Goal: Information Seeking & Learning: Learn about a topic

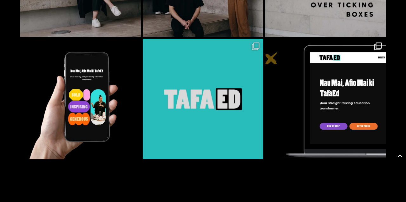
scroll to position [1777, 0]
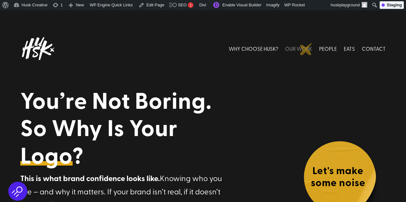
click at [306, 49] on link "OUR WORK" at bounding box center [298, 49] width 27 height 28
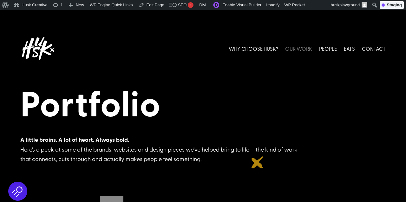
click at [258, 162] on div "Portfolio A little brains. A lot of heart. Always bold. Here’s a peek at some o…" at bounding box center [203, 91] width 406 height 162
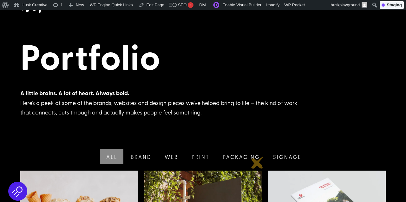
scroll to position [40, 0]
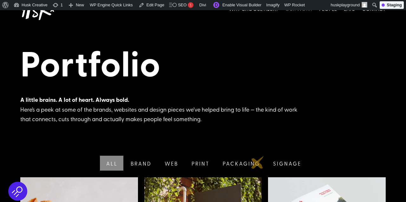
copy div "Portfolio A little brains. A lot of heart. Always bold. Here’s a peek at some o…"
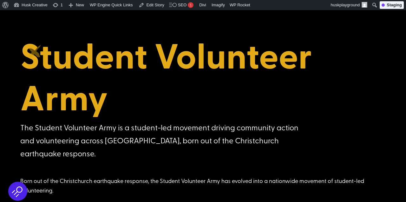
scroll to position [116, 0]
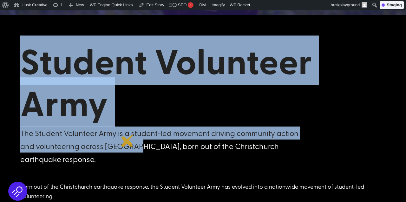
drag, startPoint x: 26, startPoint y: 54, endPoint x: 143, endPoint y: 156, distance: 154.1
click at [143, 156] on div "Student Volunteer Army The Student Volunteer Army is a student-led movement dri…" at bounding box center [203, 103] width 366 height 126
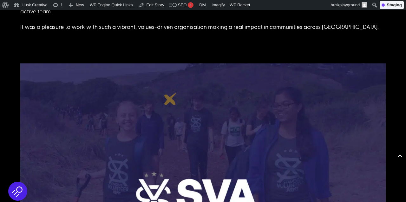
scroll to position [326, 0]
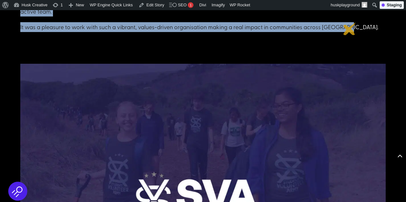
click at [350, 29] on p "It was a pleasure to work with such a vibrant, values-driven organisation makin…" at bounding box center [203, 27] width 366 height 10
copy div "Student Volunteer Army The Student Volunteer Army is a student-led movement dri…"
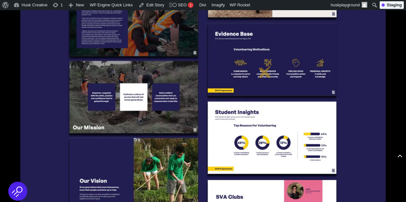
scroll to position [942, 0]
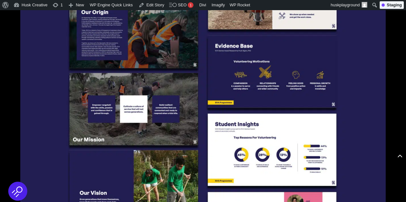
click at [265, 71] on img at bounding box center [203, 107] width 366 height 261
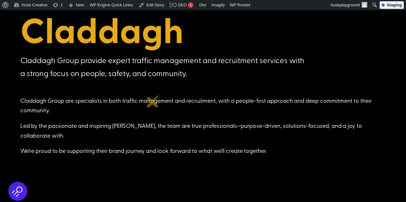
scroll to position [140, 0]
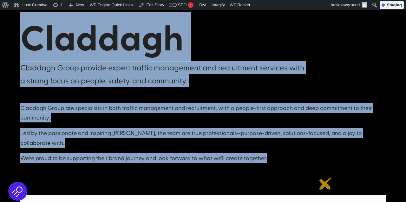
drag, startPoint x: 25, startPoint y: 41, endPoint x: 326, endPoint y: 183, distance: 332.9
copy div "Claddagh Claddagh Group provide expert traffic management and recruitment servi…"
click at [326, 184] on div at bounding box center [203, 179] width 366 height 32
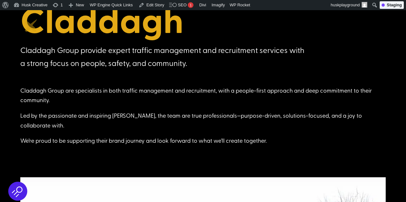
scroll to position [150, 0]
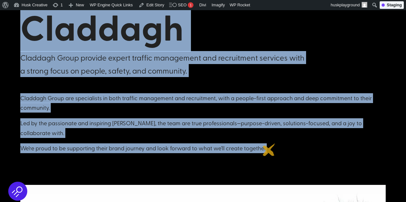
drag, startPoint x: 23, startPoint y: 23, endPoint x: 271, endPoint y: 149, distance: 279.2
copy div "Claddagh Claddagh Group provide expert traffic management and recruitment servi…"
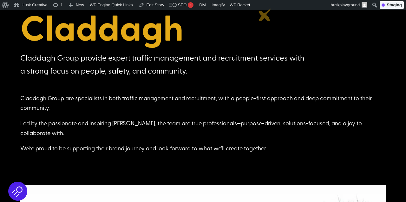
click at [265, 20] on h1 "Claddagh" at bounding box center [203, 28] width 366 height 45
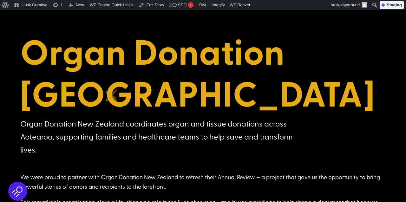
scroll to position [125, 0]
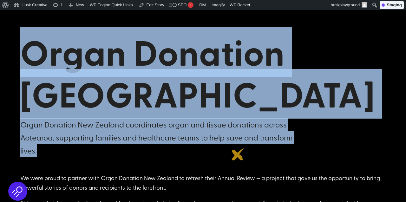
drag, startPoint x: 26, startPoint y: 54, endPoint x: 241, endPoint y: 162, distance: 240.3
click at [241, 162] on div "Organ Donation [GEOGRAPHIC_DATA] Organ Donation New Zealand coordinates organ a…" at bounding box center [203, 94] width 366 height 142
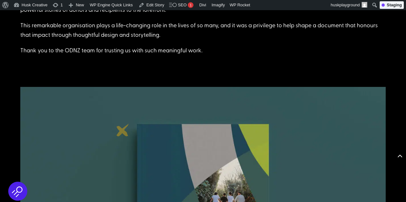
scroll to position [304, 0]
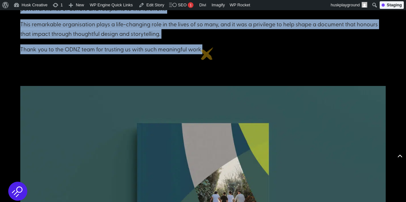
click at [208, 52] on p "Thank you to the ODNZ team for trusting us with such meaningful work." at bounding box center [203, 49] width 366 height 10
copy div "Organ Donation New Zealand Organ Donation New Zealand coordinates organ and tis…"
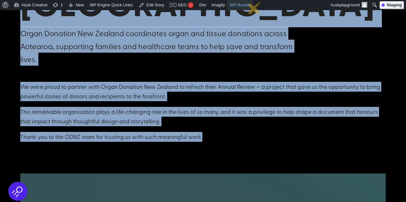
scroll to position [216, 0]
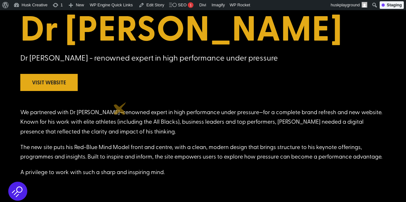
scroll to position [150, 0]
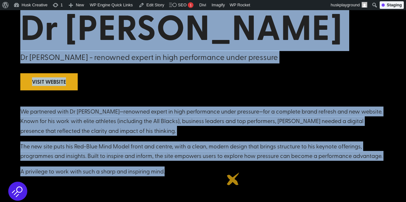
drag, startPoint x: 23, startPoint y: 30, endPoint x: 233, endPoint y: 179, distance: 258.0
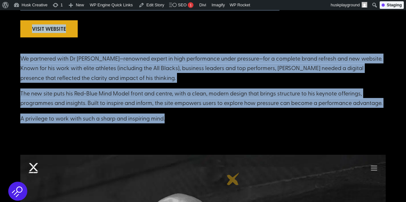
copy div "Dr Ceri Evans Dr Ceri Evans - renowned expert in high performance under pressur…"
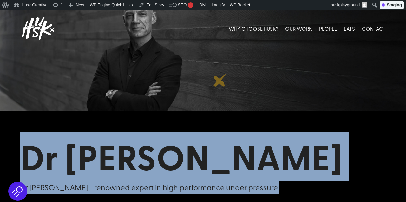
scroll to position [0, 0]
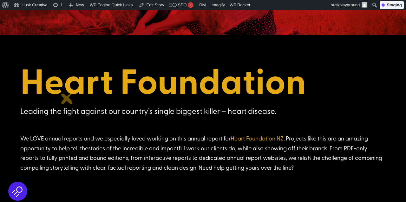
scroll to position [97, 0]
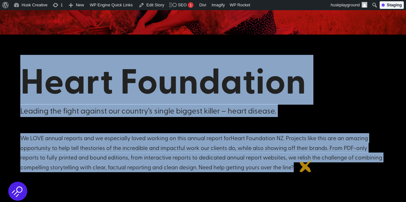
drag, startPoint x: 26, startPoint y: 79, endPoint x: 306, endPoint y: 166, distance: 292.8
copy div "Heart Foundation Leading the fight against our country’s single biggest killer …"
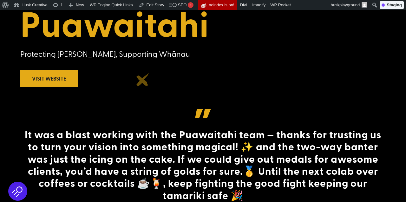
scroll to position [152, 0]
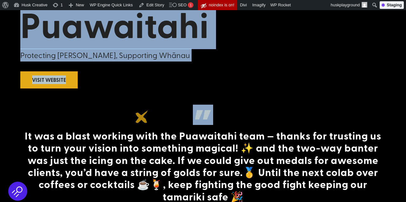
drag, startPoint x: 26, startPoint y: 31, endPoint x: 144, endPoint y: 124, distance: 150.2
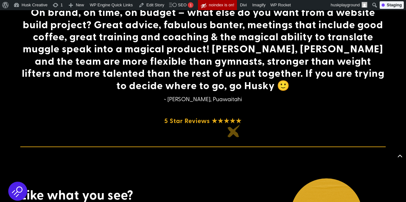
scroll to position [691, 0]
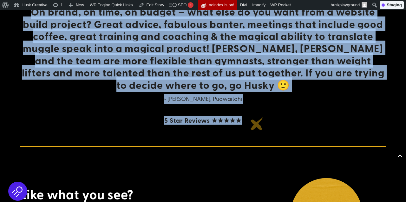
click at [257, 124] on h5 "5 Star Reviews ★★★★★" at bounding box center [203, 121] width 366 height 11
copy div "Puawaitahi Protecting Tamariki, Supporting Whānau Visit Website It was a blast …"
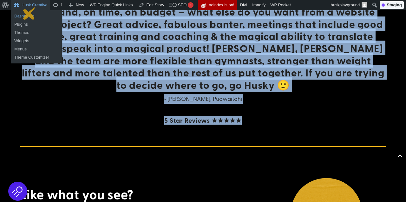
click at [29, 13] on link "Dashboard" at bounding box center [36, 16] width 51 height 8
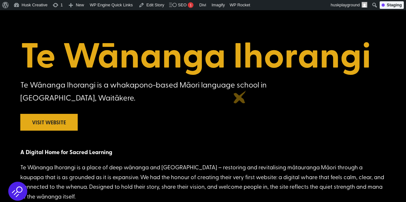
scroll to position [130, 0]
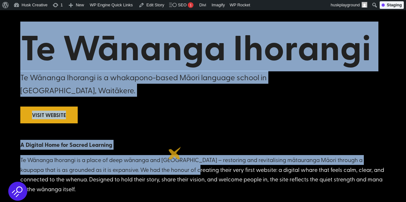
drag, startPoint x: 27, startPoint y: 48, endPoint x: 181, endPoint y: 166, distance: 193.9
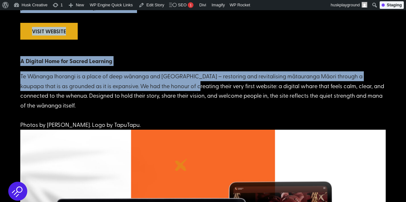
scroll to position [215, 0]
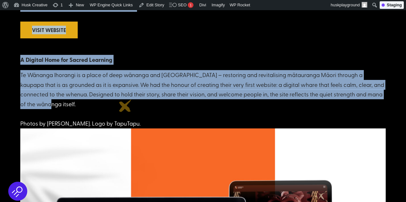
click at [125, 106] on p "Te Wānanga Ihorangi is a place of deep wānanga and [GEOGRAPHIC_DATA] – restorin…" at bounding box center [203, 99] width 366 height 58
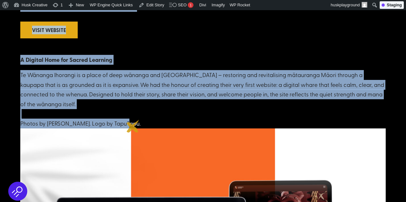
click at [133, 126] on p "Te Wānanga Ihorangi is a place of deep wānanga and [GEOGRAPHIC_DATA] – restorin…" at bounding box center [203, 99] width 366 height 58
copy div "Te Wānanga Ihorangi Te Wānanga Ihorangi is a whakapono-based Māori language sch…"
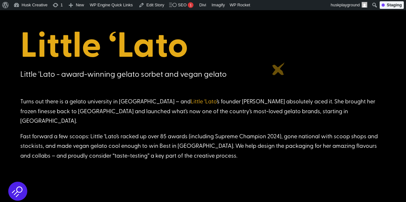
scroll to position [138, 0]
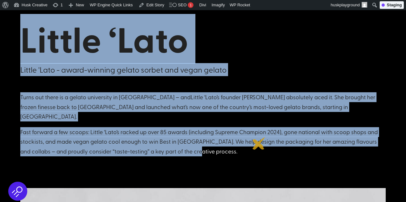
drag, startPoint x: 18, startPoint y: 41, endPoint x: 259, endPoint y: 143, distance: 261.7
copy div "Little ‘Lato Little 'Lato - award-winning gelato sorbet and vegan gelato Turns …"
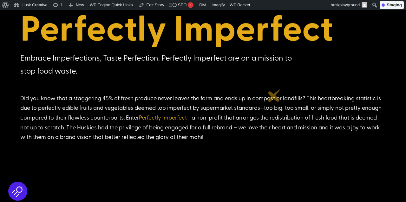
scroll to position [159, 0]
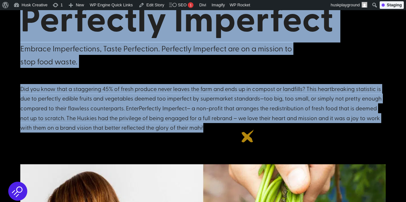
drag, startPoint x: 24, startPoint y: 22, endPoint x: 248, endPoint y: 136, distance: 251.1
copy div "Perfectly Imperfect Embrace Imperfections, Taste Perfection. Perfectly Imperfec…"
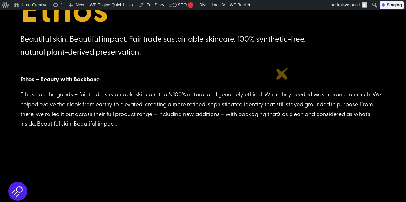
scroll to position [167, 0]
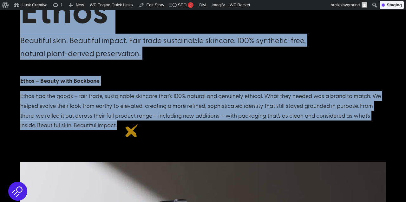
drag, startPoint x: 25, startPoint y: 21, endPoint x: 132, endPoint y: 131, distance: 153.3
copy div "Ethos Beautiful skin. Beautiful impact. Fair trade sustainable skincare. 100% s…"
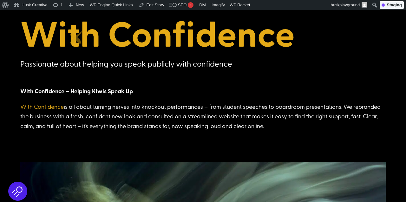
scroll to position [143, 0]
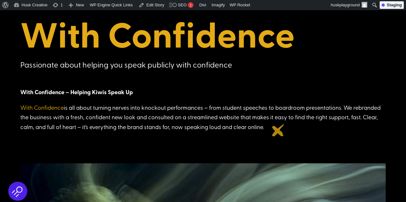
drag, startPoint x: 26, startPoint y: 35, endPoint x: 278, endPoint y: 130, distance: 270.0
copy div "With Confidence Passionate about helping you speak publicly with confidence Wit…"
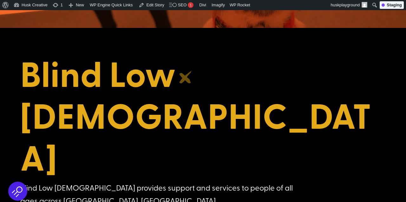
scroll to position [114, 0]
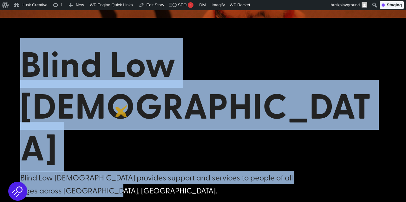
drag, startPoint x: 20, startPoint y: 63, endPoint x: 123, endPoint y: 111, distance: 113.5
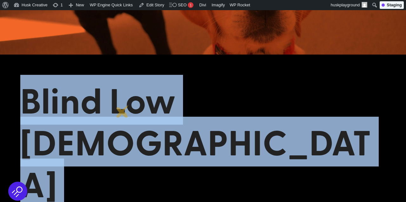
scroll to position [74, 0]
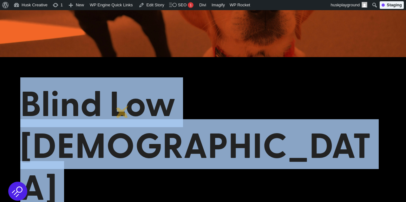
click at [123, 112] on h1 "Blind Low Vision NZ" at bounding box center [203, 146] width 366 height 129
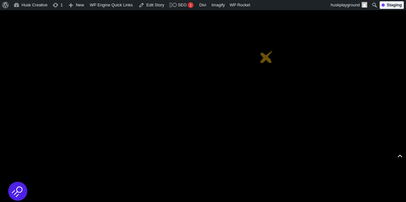
scroll to position [2782, 0]
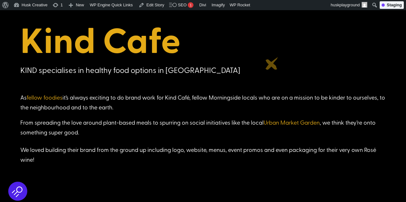
scroll to position [141, 0]
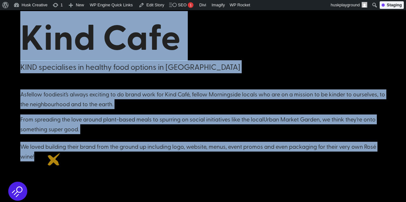
drag, startPoint x: 24, startPoint y: 40, endPoint x: 55, endPoint y: 159, distance: 122.6
copy div "Kind Cafe KIND specialises in healthy food options in Morningside As fellow foo…"
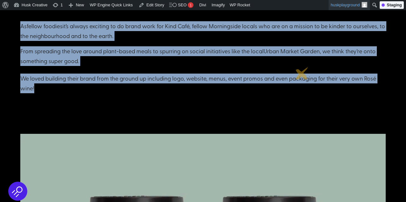
scroll to position [209, 0]
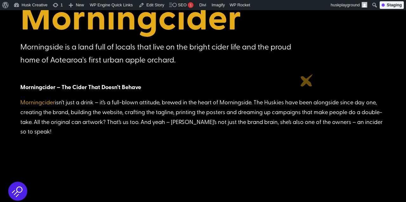
scroll to position [165, 0]
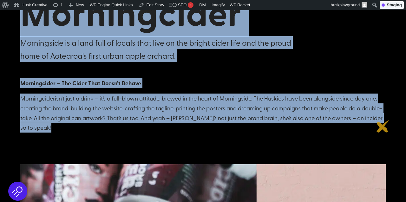
drag, startPoint x: 23, startPoint y: 19, endPoint x: 383, endPoint y: 126, distance: 376.1
copy div "Morningcider Morningside is a land full of locals that live on the bright cider…"
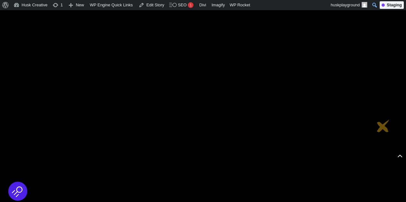
scroll to position [709, 0]
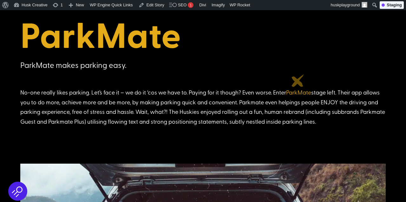
scroll to position [146, 0]
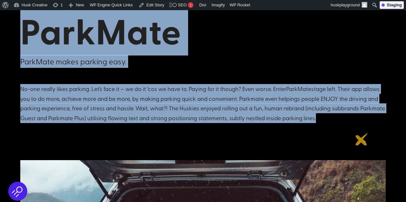
drag, startPoint x: 23, startPoint y: 35, endPoint x: 362, endPoint y: 139, distance: 355.1
copy div "ParkMate ParkMate makes parking easy. No-one really likes parking. Let’s face i…"
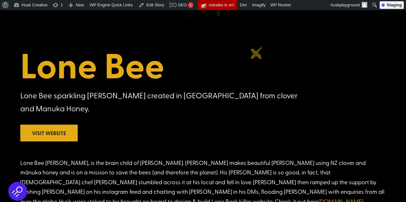
scroll to position [148, 0]
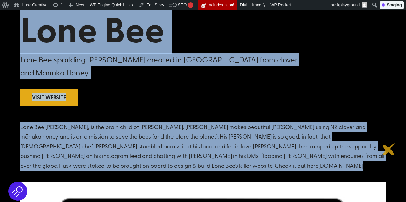
drag, startPoint x: 23, startPoint y: 34, endPoint x: 389, endPoint y: 149, distance: 384.0
copy div "Lone Bee Lone Bee sparkling [PERSON_NAME] created in [GEOGRAPHIC_DATA] from clo…"
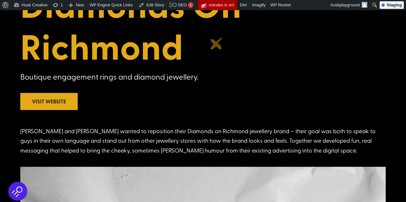
scroll to position [172, 0]
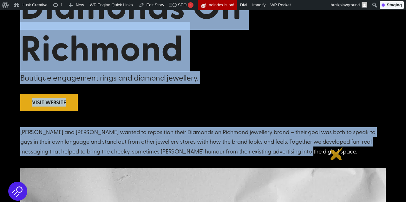
drag, startPoint x: 23, startPoint y: 17, endPoint x: 337, endPoint y: 154, distance: 342.7
copy div "Diamonds On Richmond Boutique engagement rings and diamond jewellery. Visit Web…"
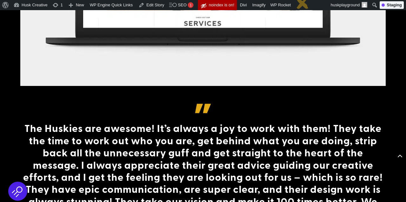
scroll to position [461, 0]
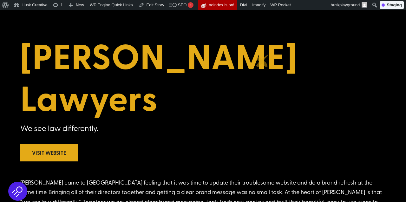
scroll to position [122, 0]
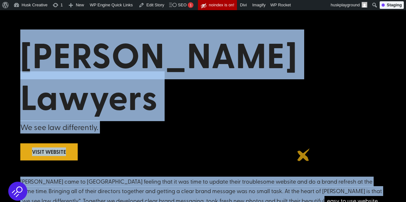
drag, startPoint x: 25, startPoint y: 52, endPoint x: 304, endPoint y: 155, distance: 297.2
copy div "[PERSON_NAME] Lawyers We see law differently. Visit Website [PERSON_NAME] came …"
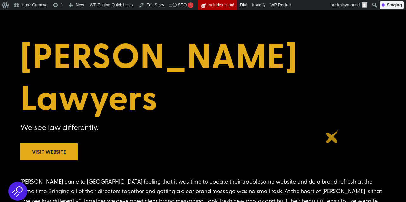
click at [332, 177] on p "[PERSON_NAME] came to [GEOGRAPHIC_DATA] feeling that it was time to update thei…" at bounding box center [203, 194] width 366 height 35
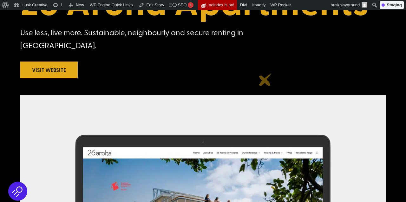
scroll to position [176, 0]
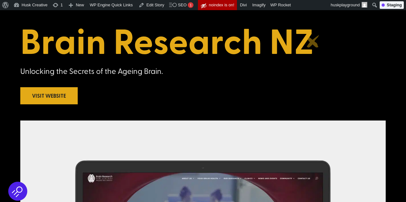
scroll to position [137, 0]
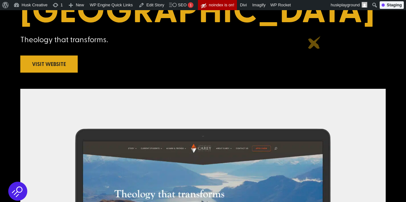
scroll to position [211, 0]
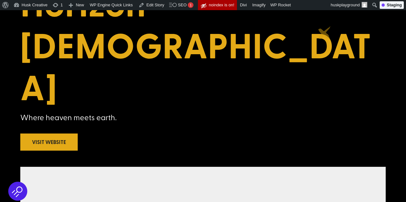
scroll to position [176, 0]
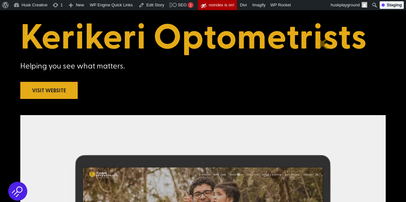
scroll to position [143, 0]
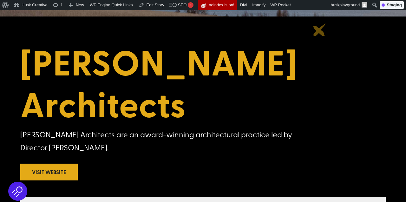
scroll to position [124, 0]
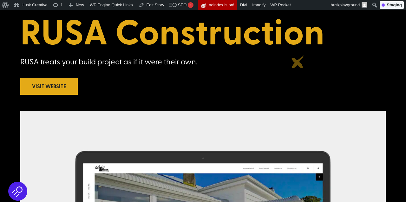
scroll to position [147, 0]
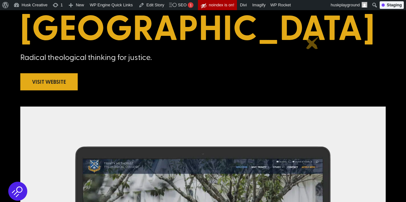
scroll to position [154, 0]
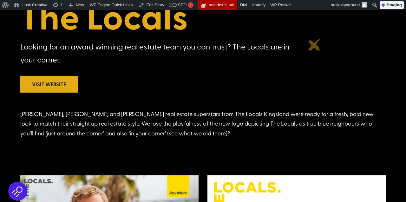
scroll to position [152, 0]
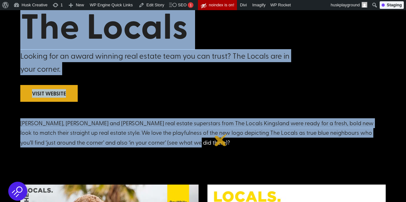
drag, startPoint x: 26, startPoint y: 31, endPoint x: 221, endPoint y: 140, distance: 223.2
copy div "The Locals Looking for an award winning real estate team you can trust? The Loc…"
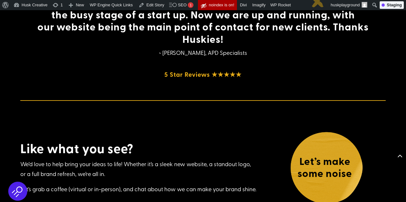
scroll to position [623, 0]
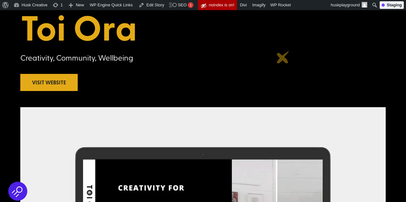
scroll to position [150, 0]
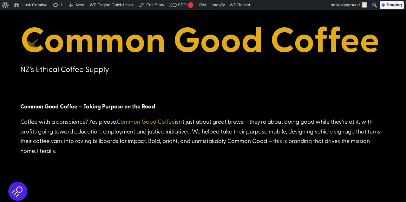
scroll to position [131, 0]
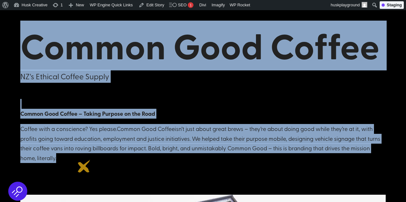
drag, startPoint x: 23, startPoint y: 46, endPoint x: 85, endPoint y: 168, distance: 136.3
copy div "Common Good Coffee NZ's Ethical Coffee Supply Common Good Coffee – Taking Purpo…"
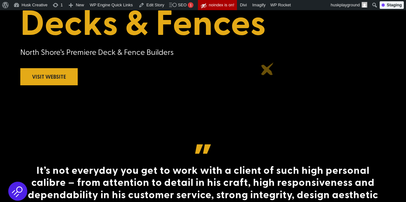
scroll to position [155, 0]
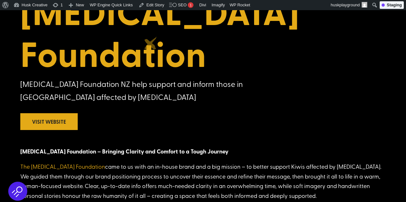
scroll to position [160, 0]
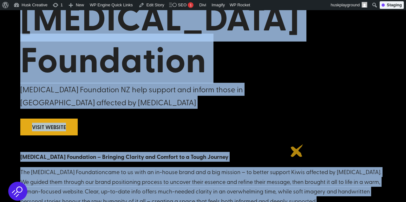
drag, startPoint x: 25, startPoint y: 22, endPoint x: 298, endPoint y: 150, distance: 301.9
copy div "Sarcoma Foundation Sarcoma Foundation NZ help support and inform those in NZ af…"
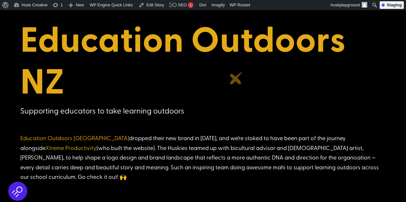
scroll to position [148, 0]
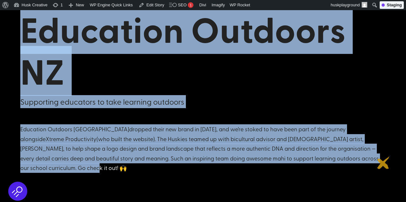
drag, startPoint x: 23, startPoint y: 34, endPoint x: 385, endPoint y: 162, distance: 383.3
copy div "Education Outdoors NZ Supporting educators to take learning outdoors Education …"
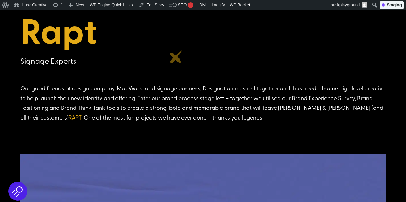
scroll to position [145, 0]
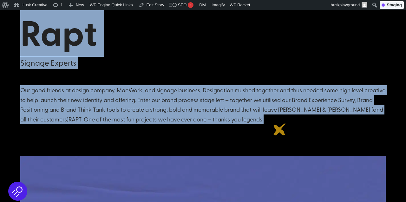
drag, startPoint x: 23, startPoint y: 36, endPoint x: 283, endPoint y: 131, distance: 276.6
copy div "Rapt Signage Experts Our good friends at design company, MacWork, and signage b…"
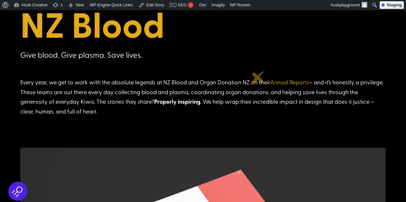
scroll to position [153, 0]
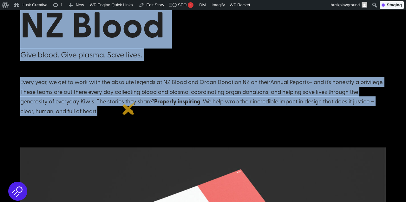
drag, startPoint x: 25, startPoint y: 27, endPoint x: 130, endPoint y: 115, distance: 136.8
copy div "NZ Blood Give blood. Give plasma. Save lives. Every year, we get to work with t…"
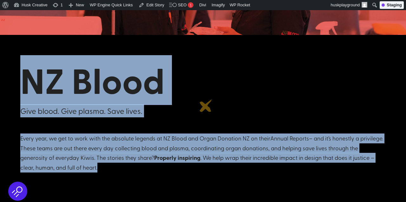
scroll to position [64, 0]
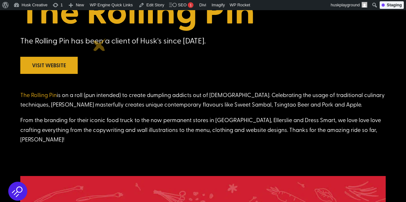
scroll to position [158, 0]
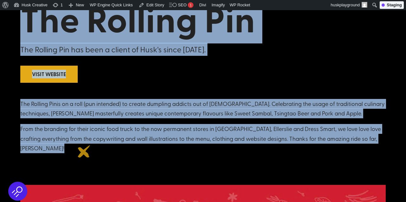
drag, startPoint x: 24, startPoint y: 20, endPoint x: 84, endPoint y: 154, distance: 146.3
copy div "The Rolling Pin The Rolling Pin has been a client of Husk's since [DATE]. Visit…"
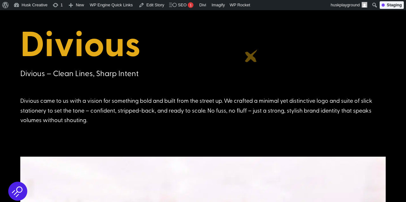
scroll to position [139, 0]
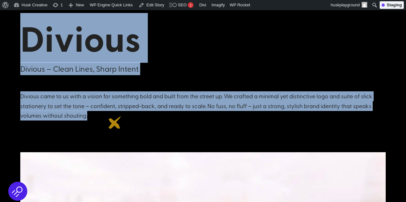
drag, startPoint x: 21, startPoint y: 42, endPoint x: 115, endPoint y: 123, distance: 124.2
copy div "Divious Divious – Clean Lines, Sharp Intent Divious came to us with a vision fo…"
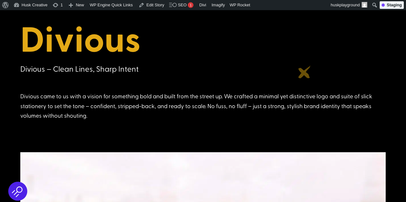
click at [306, 82] on div "Divious Divious – Clean Lines, Sharp Intent" at bounding box center [203, 46] width 366 height 74
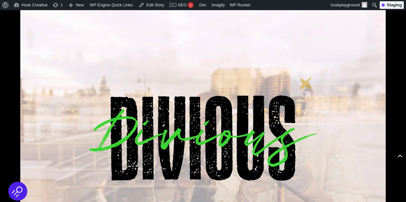
scroll to position [330, 0]
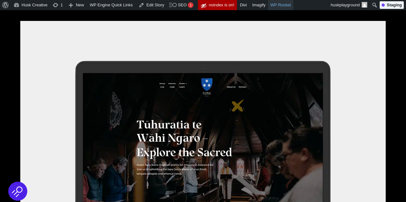
scroll to position [269, 0]
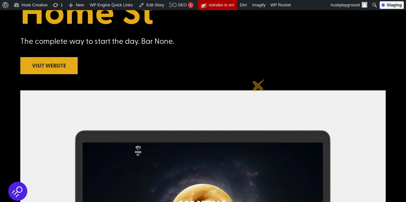
scroll to position [168, 0]
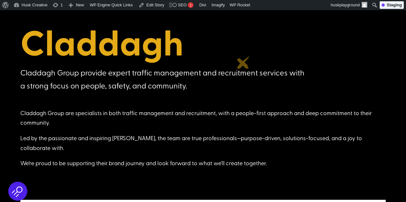
scroll to position [146, 0]
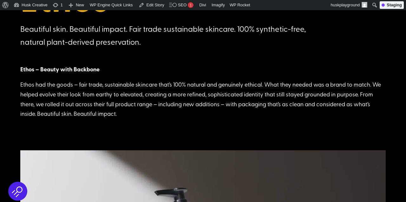
scroll to position [176, 0]
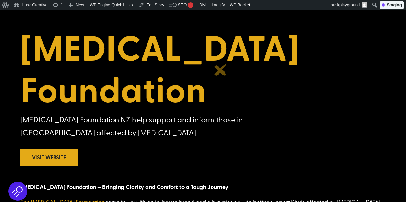
scroll to position [125, 0]
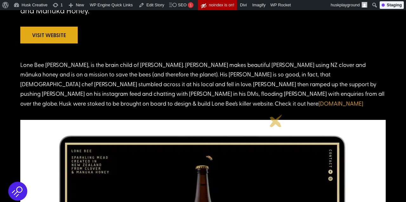
scroll to position [212, 0]
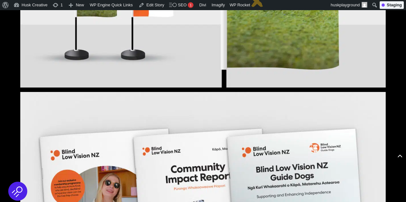
scroll to position [1041, 0]
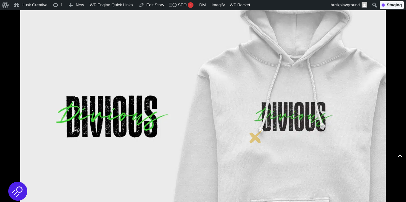
scroll to position [571, 0]
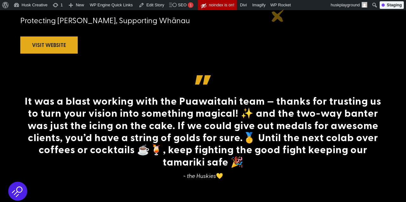
scroll to position [192, 0]
